Goal: Task Accomplishment & Management: Manage account settings

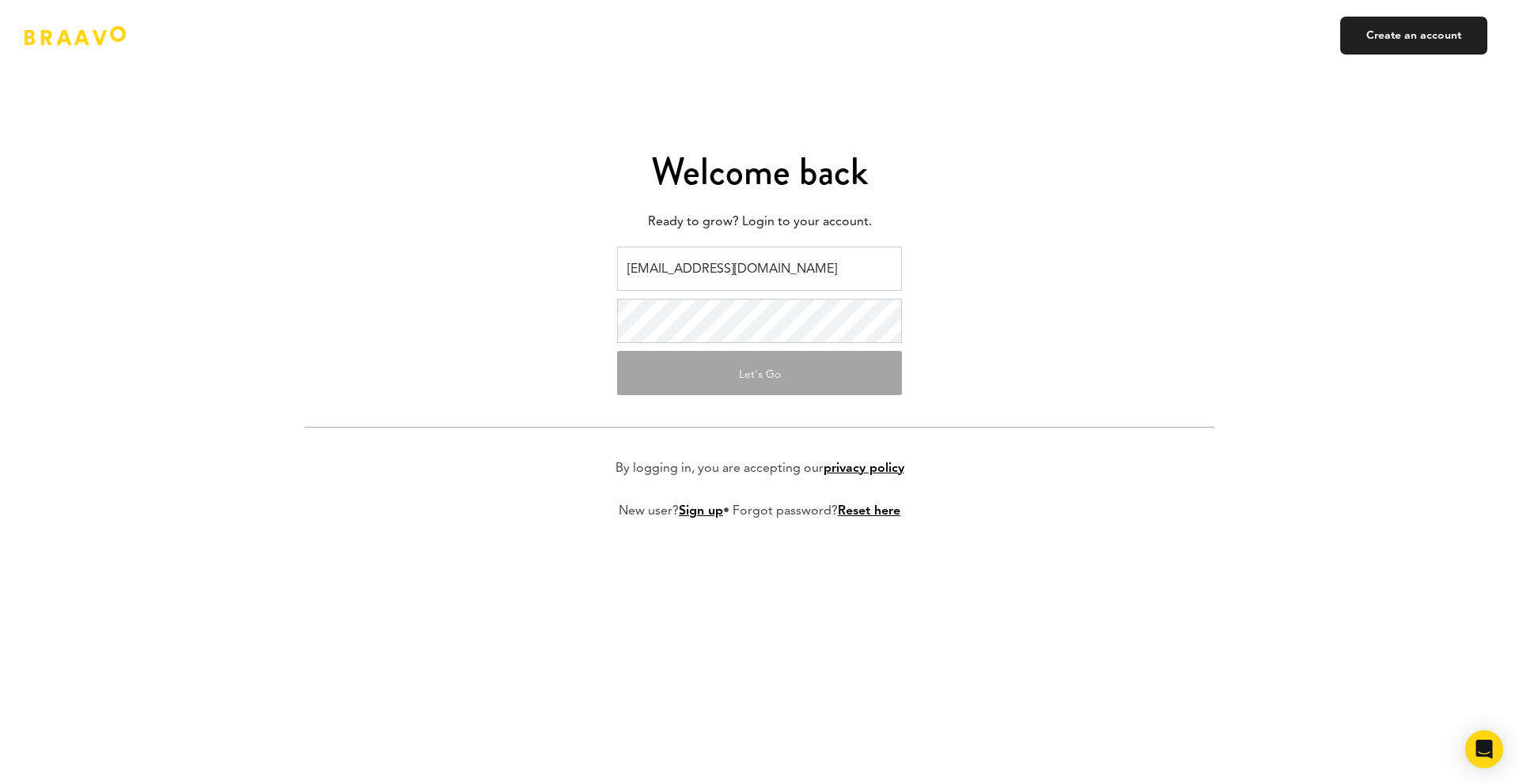
click at [747, 269] on input "[EMAIL_ADDRESS][DOMAIN_NAME]" at bounding box center [759, 268] width 284 height 44
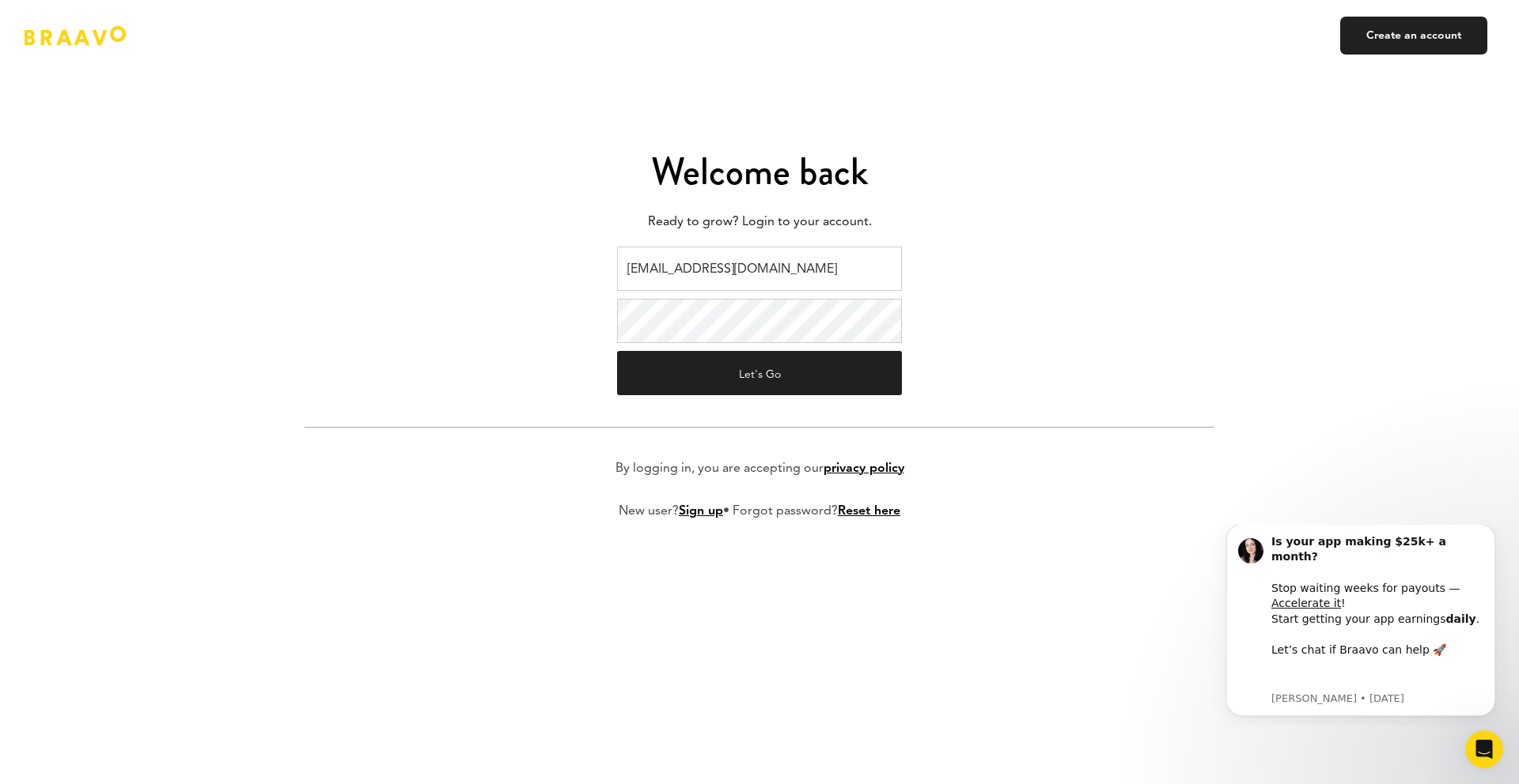
click at [748, 280] on input "[EMAIL_ADDRESS][DOMAIN_NAME]" at bounding box center [759, 268] width 284 height 44
type input "[EMAIL_ADDRESS][DOMAIN_NAME]"
click at [764, 376] on button "Let's Go" at bounding box center [759, 373] width 284 height 44
